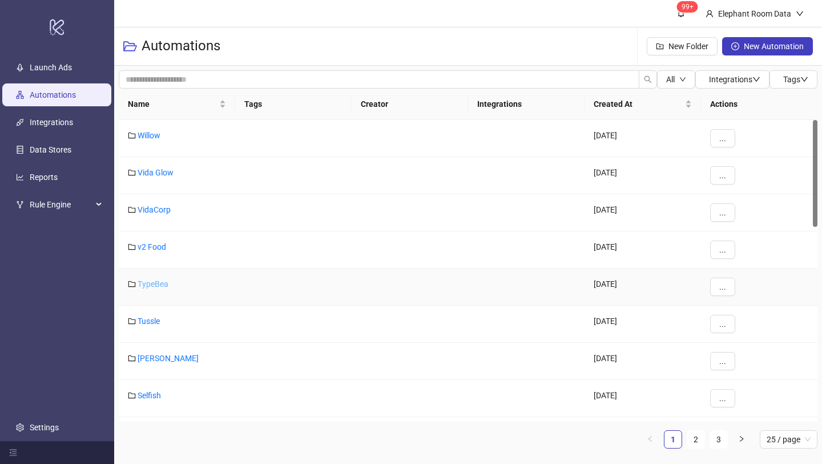
click at [154, 284] on link "TypeBea" at bounding box center [153, 283] width 31 height 9
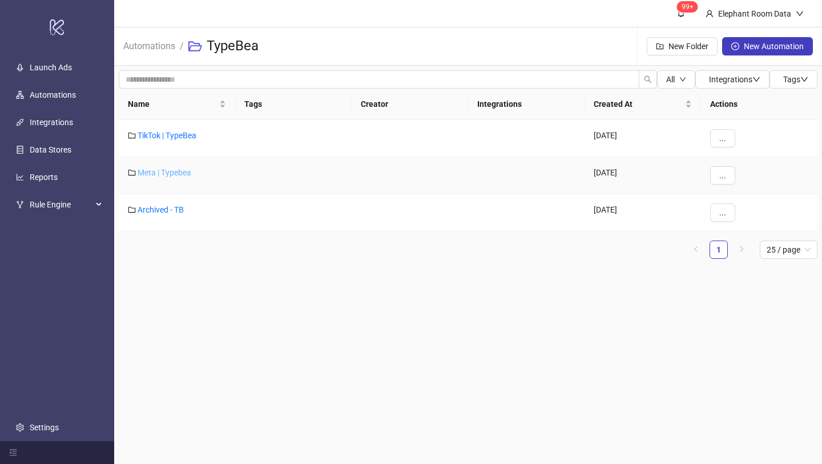
click at [185, 174] on link "Meta | Typebea" at bounding box center [165, 172] width 54 height 9
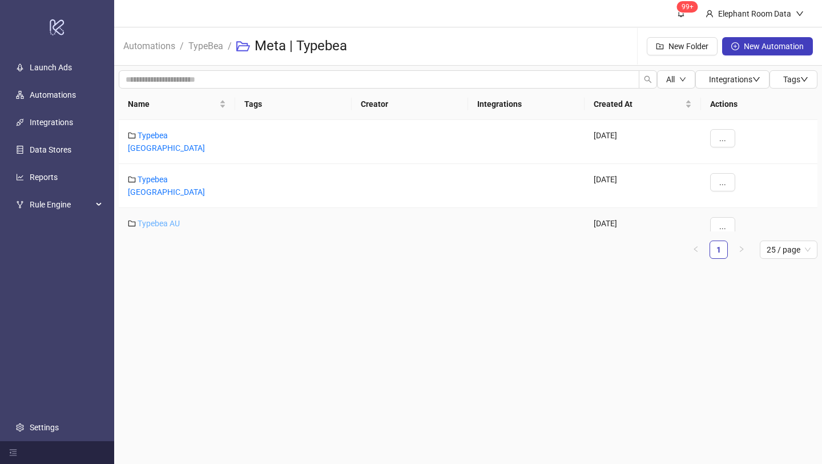
click at [172, 219] on link "Typebea AU" at bounding box center [159, 223] width 42 height 9
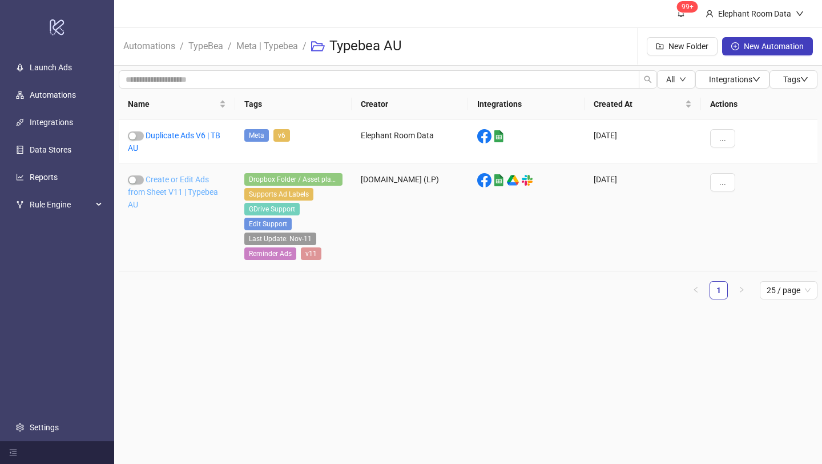
click at [180, 194] on link "Create or Edit Ads from Sheet V11 | Typebea AU" at bounding box center [173, 192] width 90 height 34
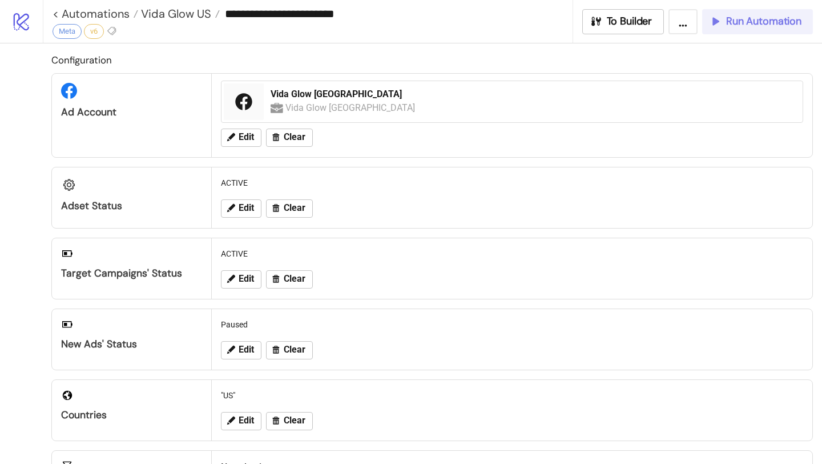
type input "**********"
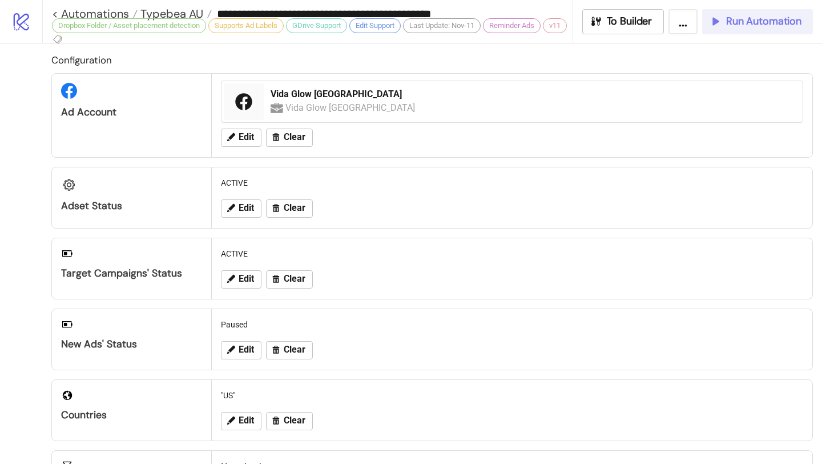
click at [733, 25] on span "Run Automation" at bounding box center [763, 21] width 75 height 13
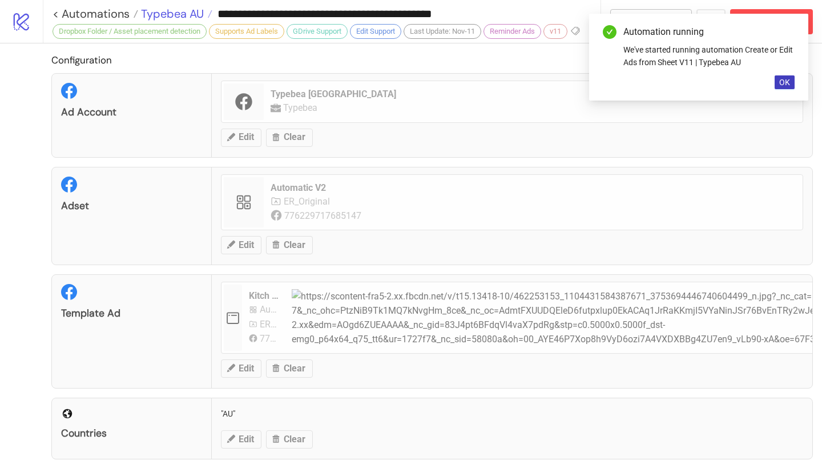
click at [195, 11] on span "Typebea AU" at bounding box center [171, 13] width 66 height 15
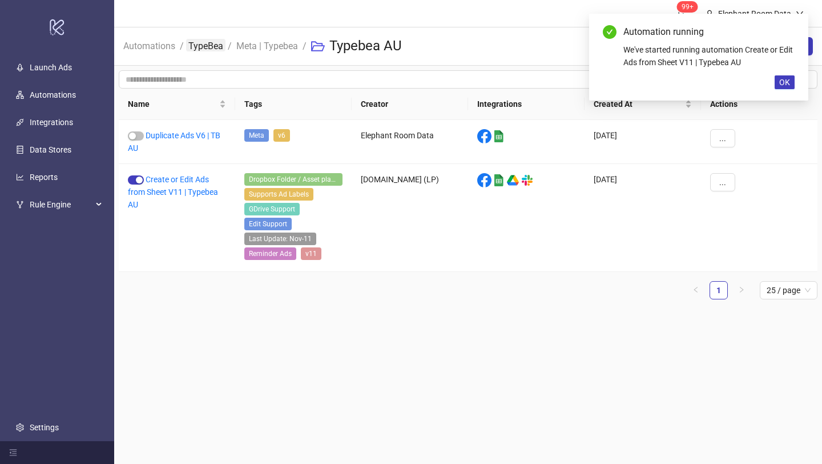
click at [204, 45] on link "TypeBea" at bounding box center [205, 45] width 39 height 13
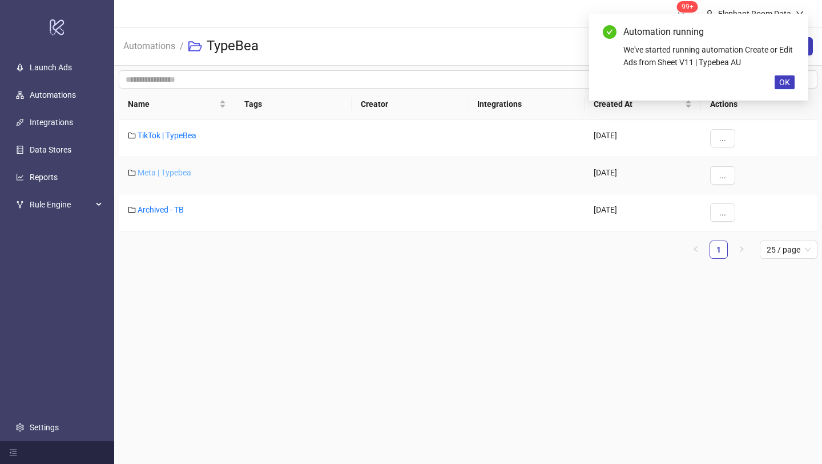
click at [173, 171] on link "Meta | Typebea" at bounding box center [165, 172] width 54 height 9
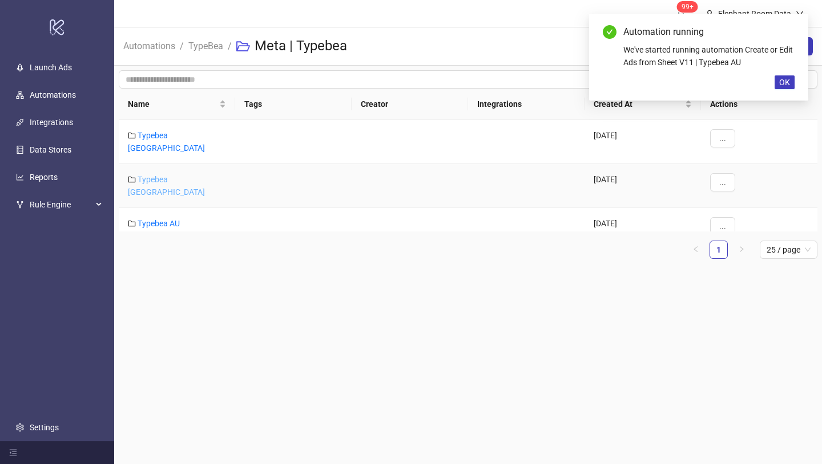
click at [172, 175] on link "Typebea [GEOGRAPHIC_DATA]" at bounding box center [166, 186] width 77 height 22
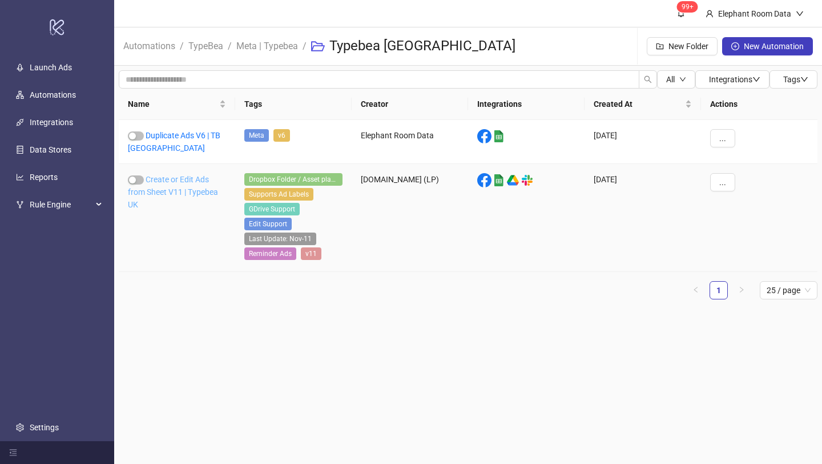
click at [191, 189] on link "Create or Edit Ads from Sheet V11 | Typebea UK" at bounding box center [173, 192] width 90 height 34
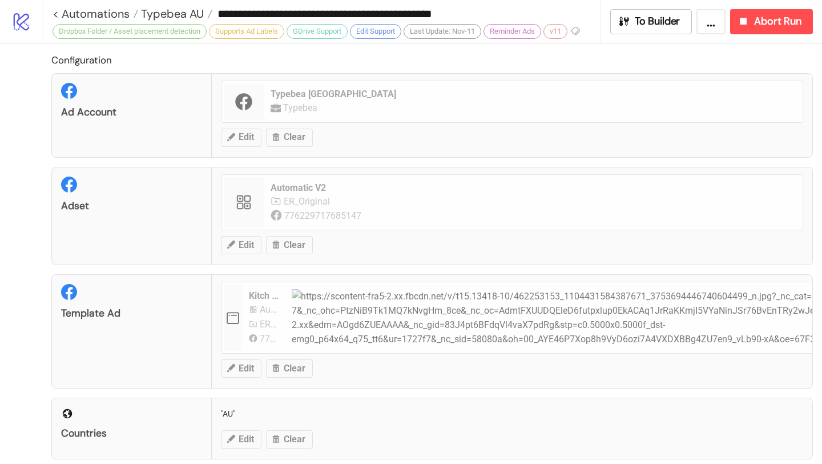
type input "**********"
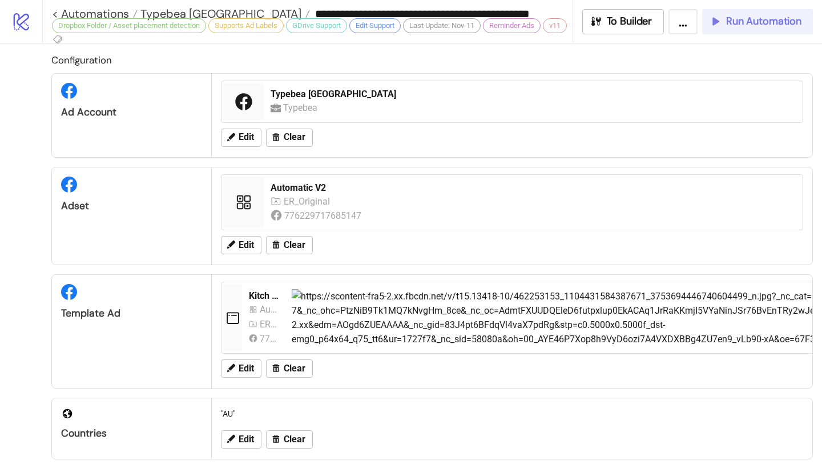
click at [761, 26] on span "Run Automation" at bounding box center [763, 21] width 75 height 13
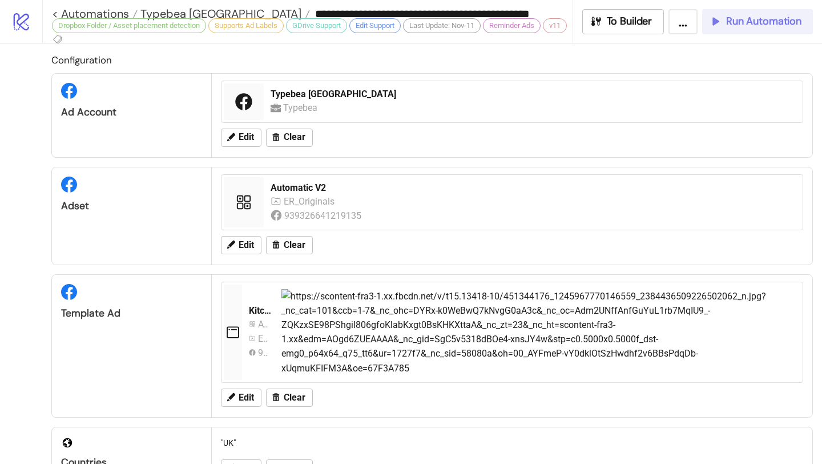
click at [734, 21] on span "Run Automation" at bounding box center [763, 21] width 75 height 13
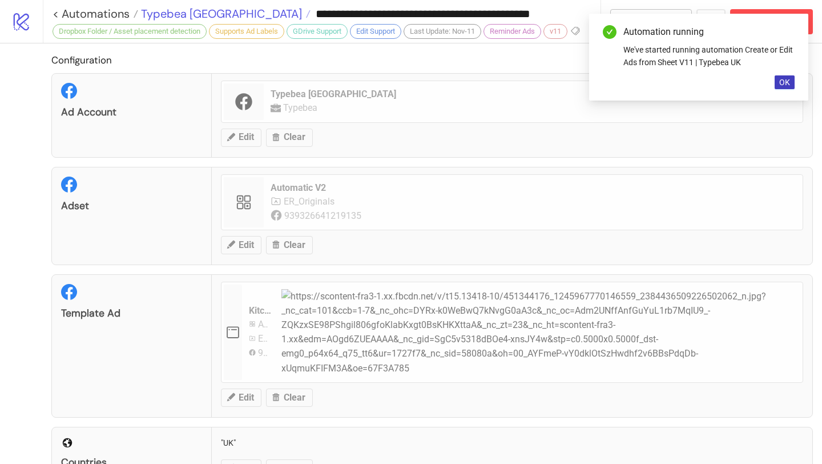
click at [196, 13] on span "Typebea [GEOGRAPHIC_DATA]" at bounding box center [220, 13] width 164 height 15
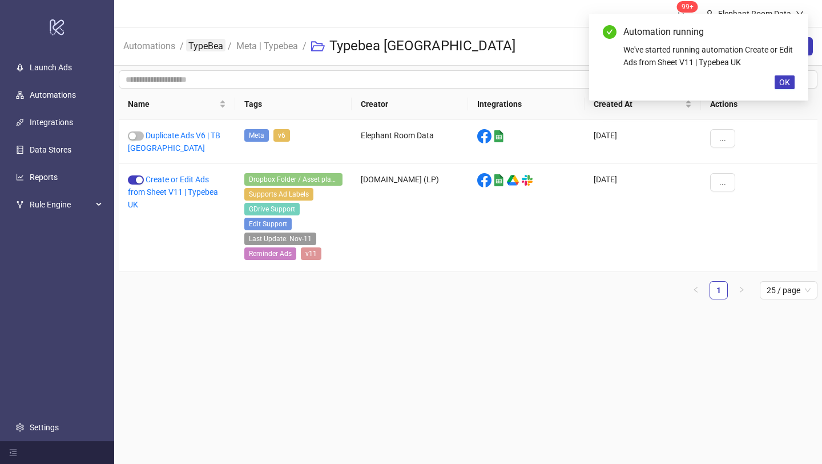
click at [212, 45] on link "TypeBea" at bounding box center [205, 45] width 39 height 13
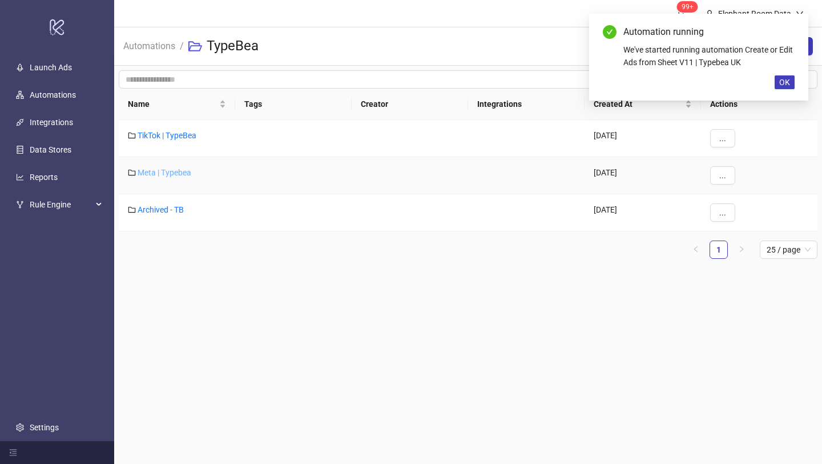
click at [174, 168] on link "Meta | Typebea" at bounding box center [165, 172] width 54 height 9
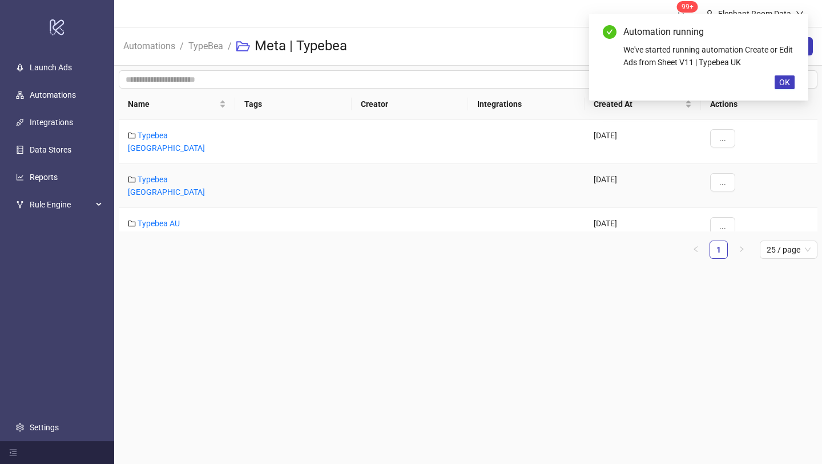
click at [174, 175] on link "Typebea [GEOGRAPHIC_DATA]" at bounding box center [166, 186] width 77 height 22
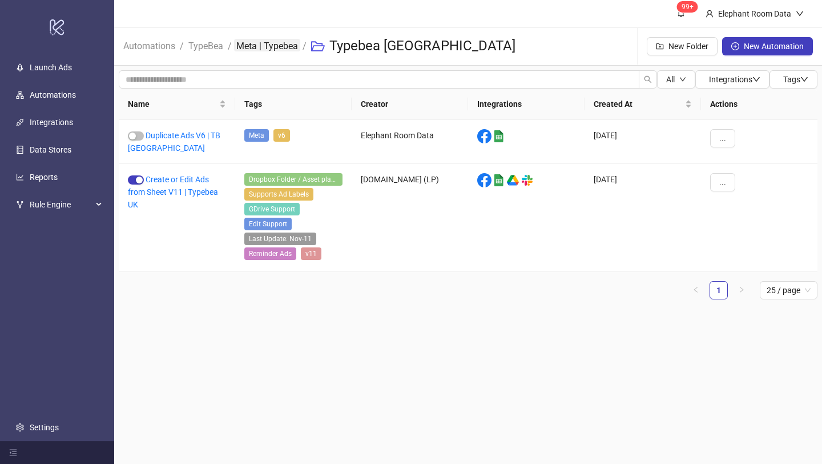
click at [264, 45] on link "Meta | Typebea" at bounding box center [267, 45] width 66 height 13
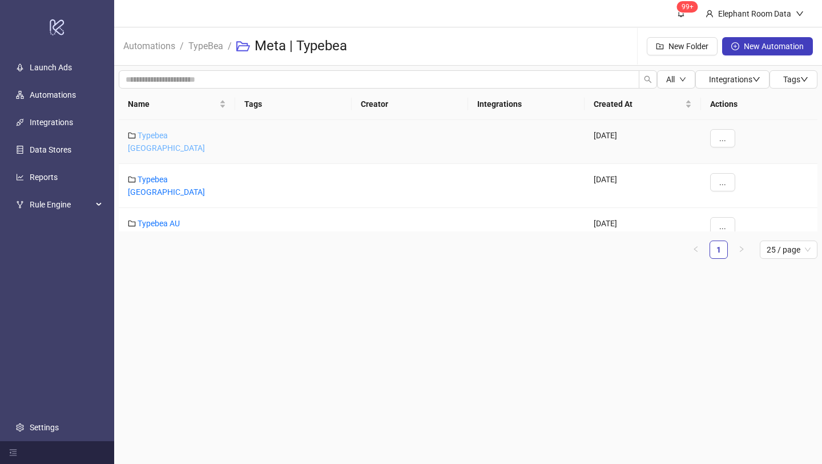
click at [175, 135] on link "Typebea [GEOGRAPHIC_DATA]" at bounding box center [166, 142] width 77 height 22
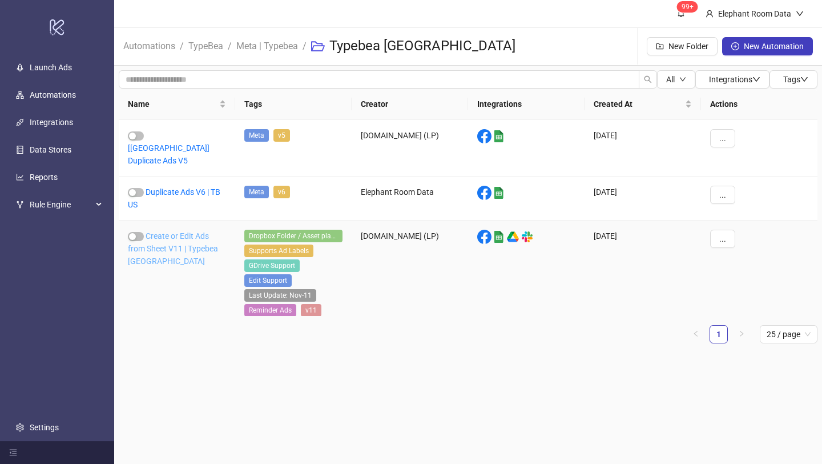
click at [187, 240] on link "Create or Edit Ads from Sheet V11 | Typebea [GEOGRAPHIC_DATA]" at bounding box center [173, 248] width 90 height 34
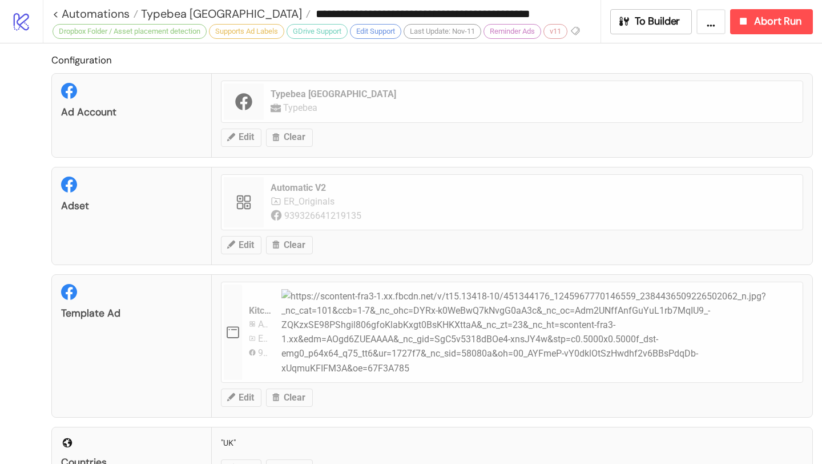
type input "**********"
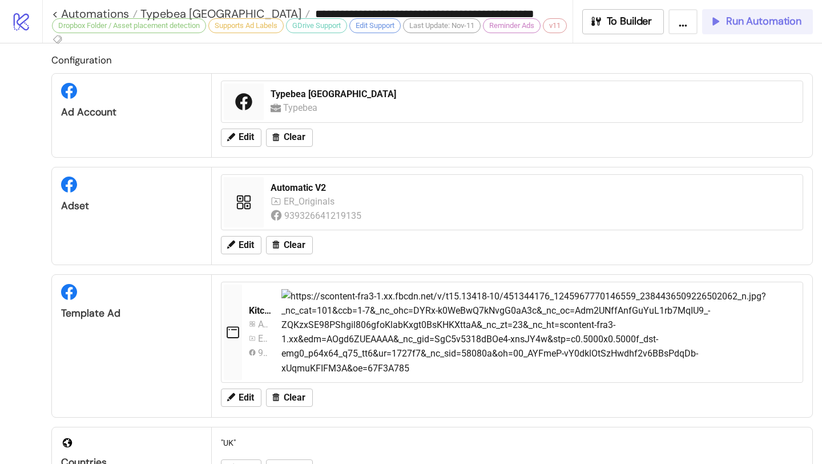
click at [739, 26] on span "Run Automation" at bounding box center [763, 21] width 75 height 13
